Goal: Subscribe to service/newsletter

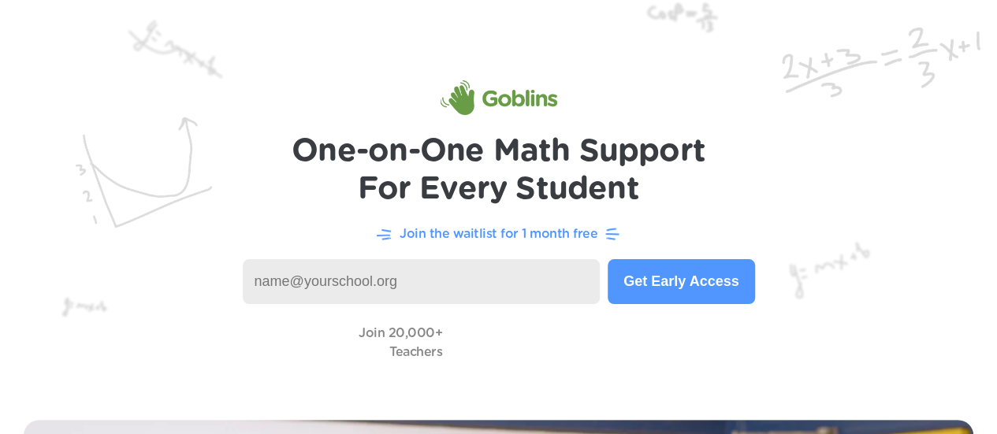
scroll to position [380, 0]
click at [501, 266] on input at bounding box center [422, 281] width 358 height 45
type input "beshawd@lisbon.k12.ny.us"
click at [701, 283] on button "Get Early Access" at bounding box center [681, 281] width 147 height 45
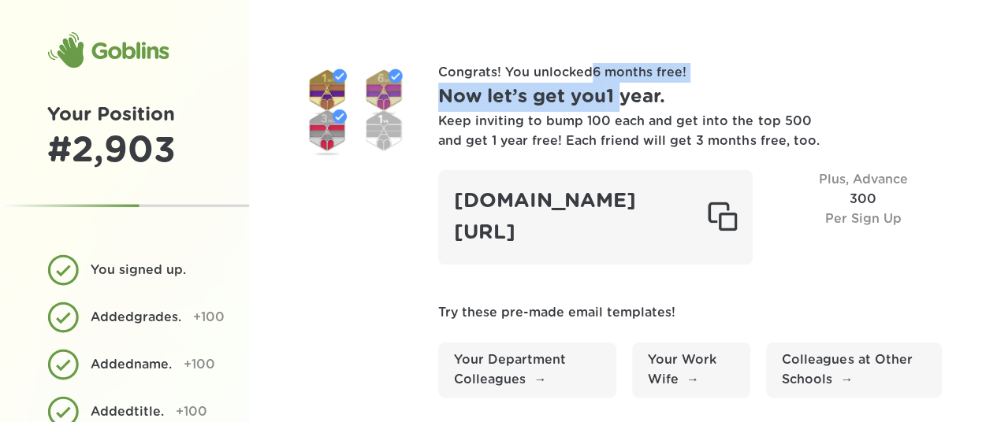
drag, startPoint x: 595, startPoint y: 76, endPoint x: 624, endPoint y: 91, distance: 32.8
click at [624, 91] on div "Congrats! You unlocked 6 months free ! Now let’s get you 1 year . Keep inviting…" at bounding box center [690, 230] width 504 height 335
click at [624, 91] on h1 "Now let’s get you 1 year ." at bounding box center [690, 97] width 504 height 29
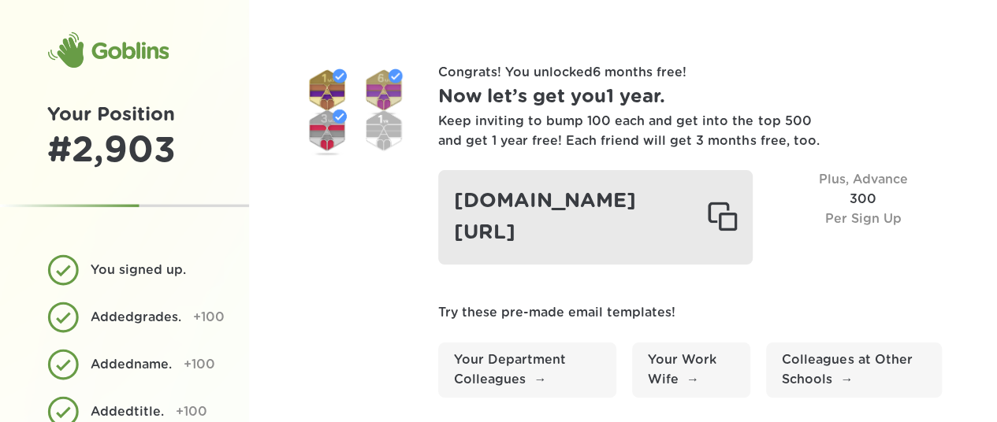
click at [735, 213] on div at bounding box center [722, 218] width 30 height 32
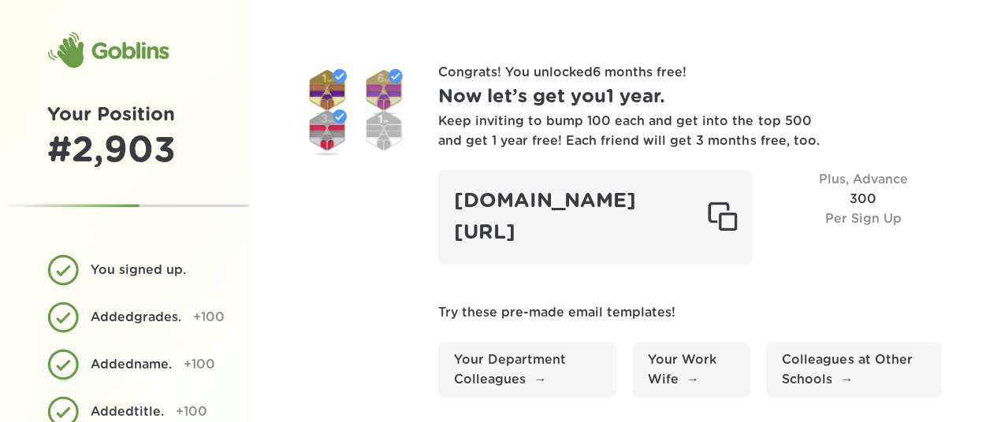
click at [799, 34] on div "Congrats! You unlocked 6 months free ! Now let’s get you 1 year . Keep inviting…" at bounding box center [623, 359] width 748 height 719
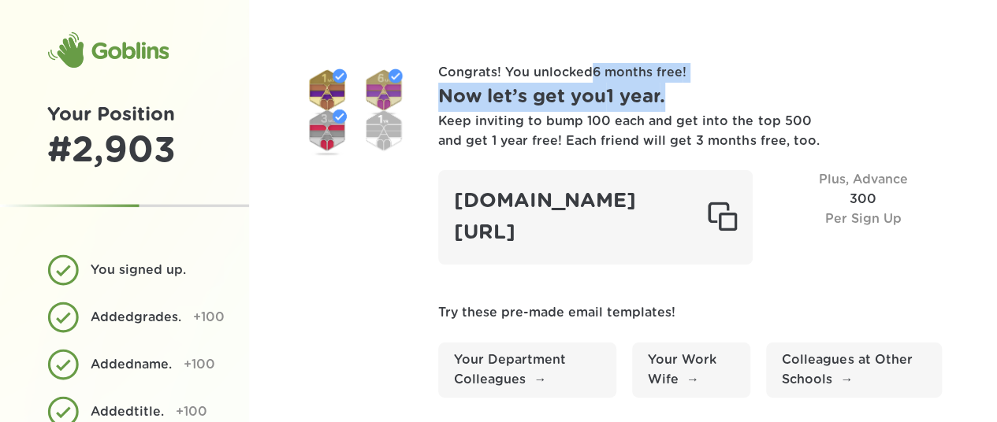
drag, startPoint x: 593, startPoint y: 73, endPoint x: 720, endPoint y: 87, distance: 126.9
click at [720, 87] on div "Congrats! You unlocked 6 months free ! Now let’s get you 1 year . Keep inviting…" at bounding box center [690, 230] width 504 height 335
click at [720, 87] on h1 "Now let’s get you 1 year ." at bounding box center [690, 97] width 504 height 29
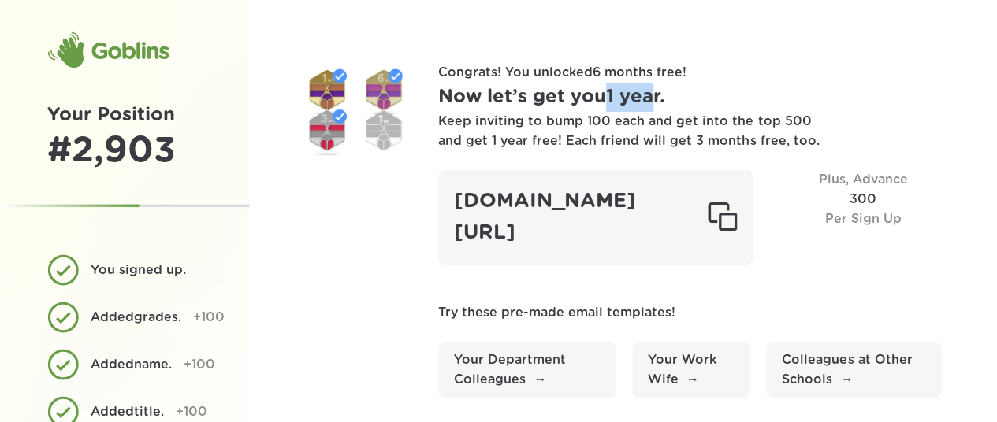
drag, startPoint x: 610, startPoint y: 95, endPoint x: 659, endPoint y: 103, distance: 49.6
click at [659, 103] on h1 "Now let’s get you 1 year ." at bounding box center [690, 97] width 504 height 29
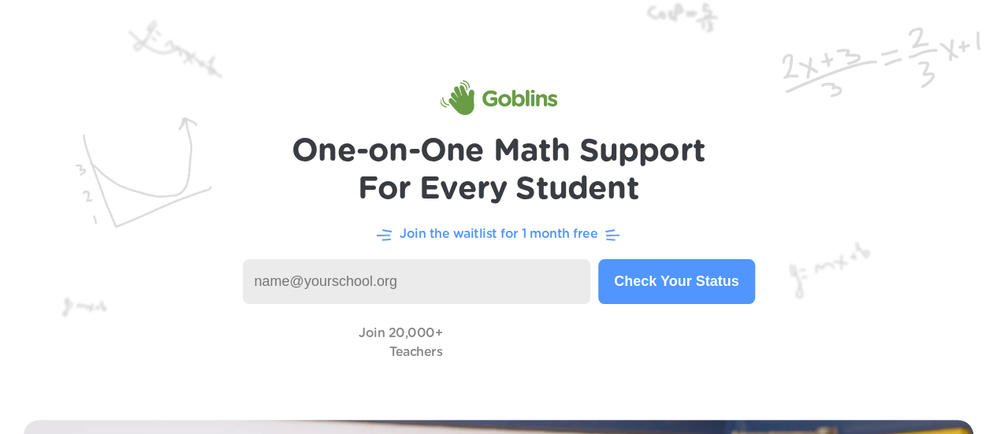
click at [487, 284] on input at bounding box center [417, 281] width 348 height 45
click at [991, 176] on img at bounding box center [498, 198] width 997 height 396
